Goal: Information Seeking & Learning: Learn about a topic

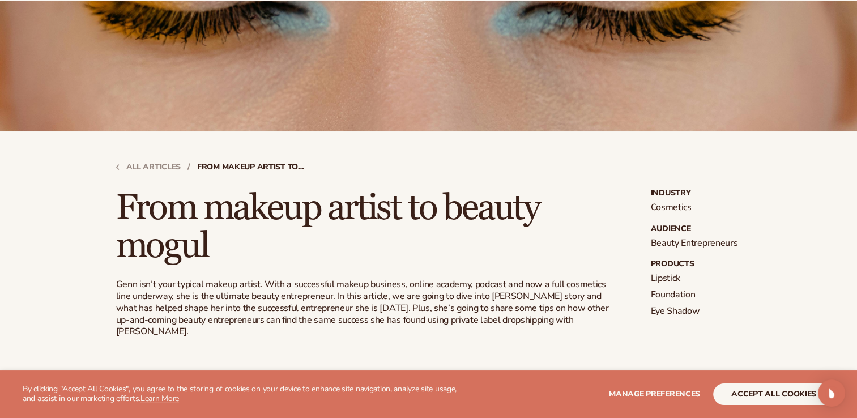
scroll to position [270, 0]
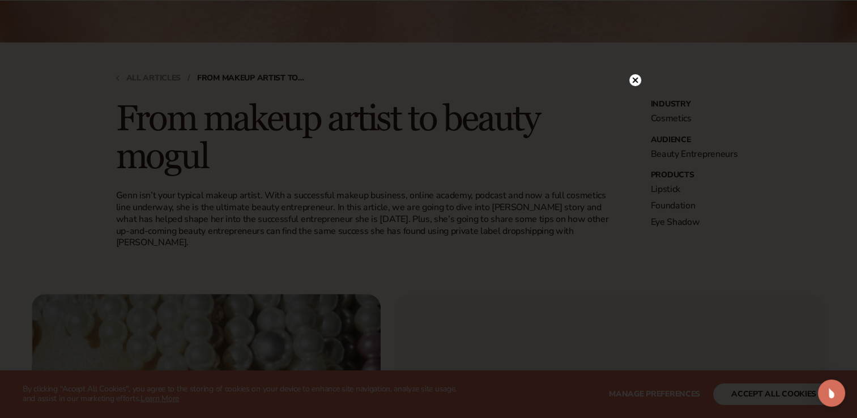
click at [637, 83] on icon at bounding box center [635, 80] width 6 height 6
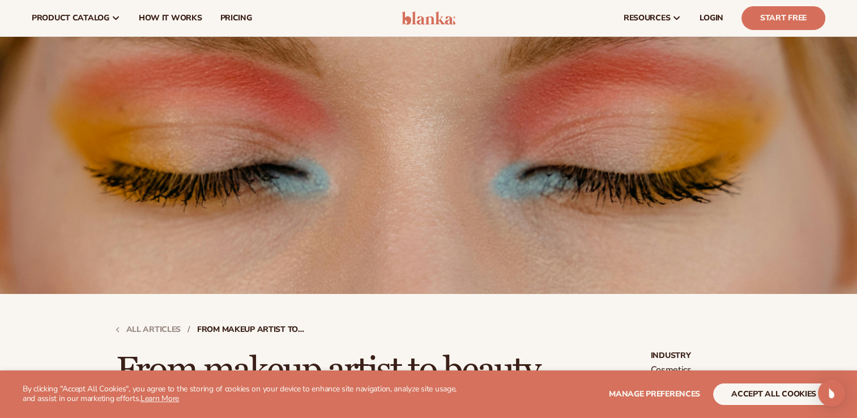
scroll to position [0, 0]
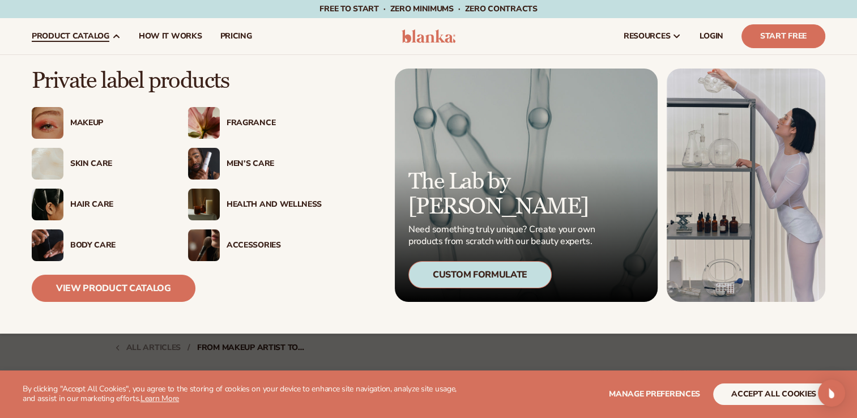
click at [95, 118] on div "Makeup" at bounding box center [117, 123] width 95 height 10
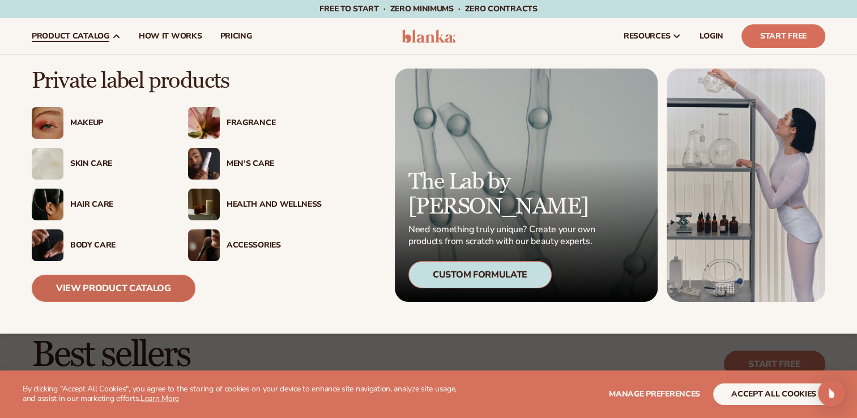
click at [116, 282] on link "View Product Catalog" at bounding box center [114, 288] width 164 height 27
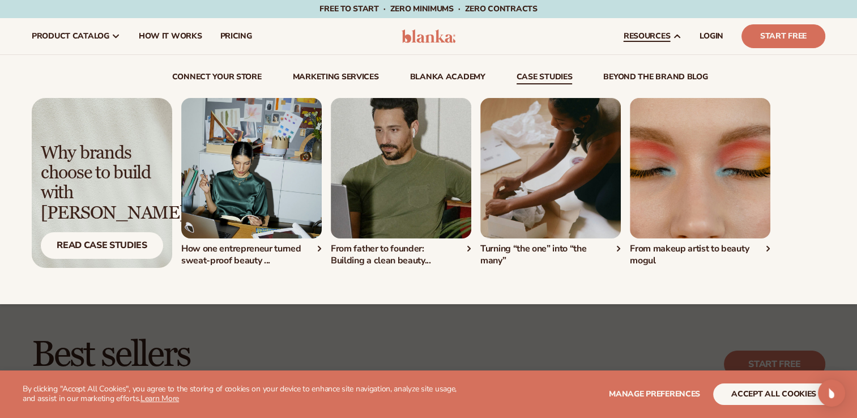
click at [559, 79] on link "case studies" at bounding box center [545, 78] width 56 height 11
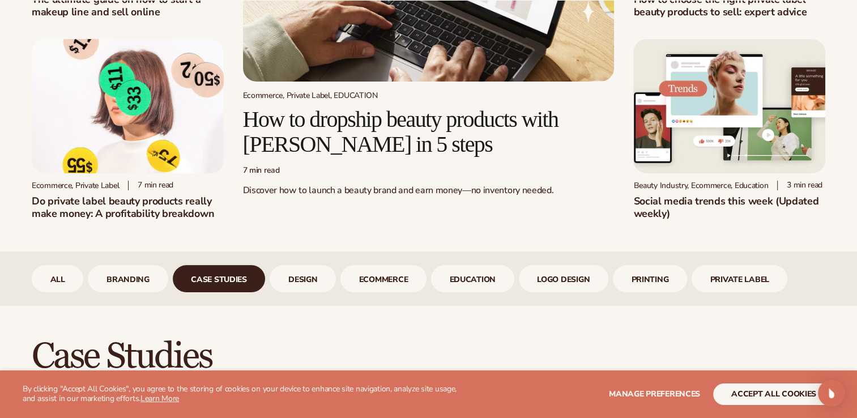
scroll to position [231, 0]
